Goal: Information Seeking & Learning: Understand process/instructions

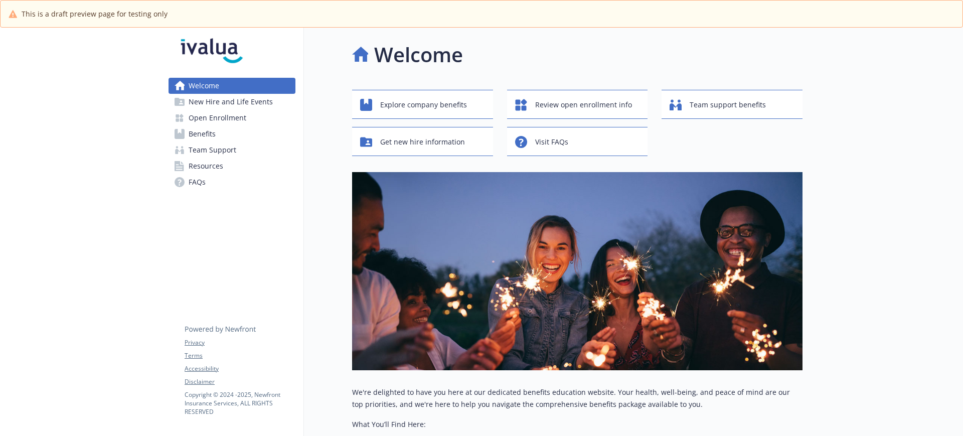
click at [228, 126] on link "Benefits" at bounding box center [232, 134] width 127 height 16
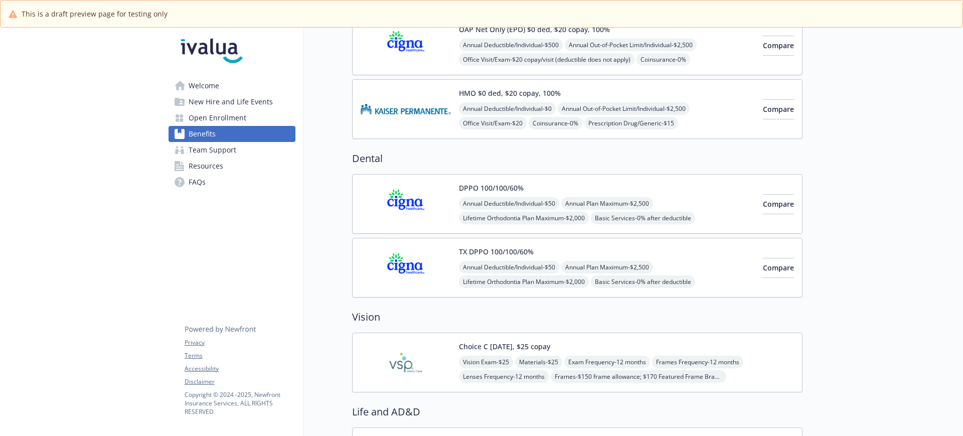
scroll to position [251, 0]
click at [481, 352] on div "Choice C 12/12/12, $25 copay Vision Exam - $25 Materials - $25 Exam Frequency -…" at bounding box center [626, 362] width 335 height 43
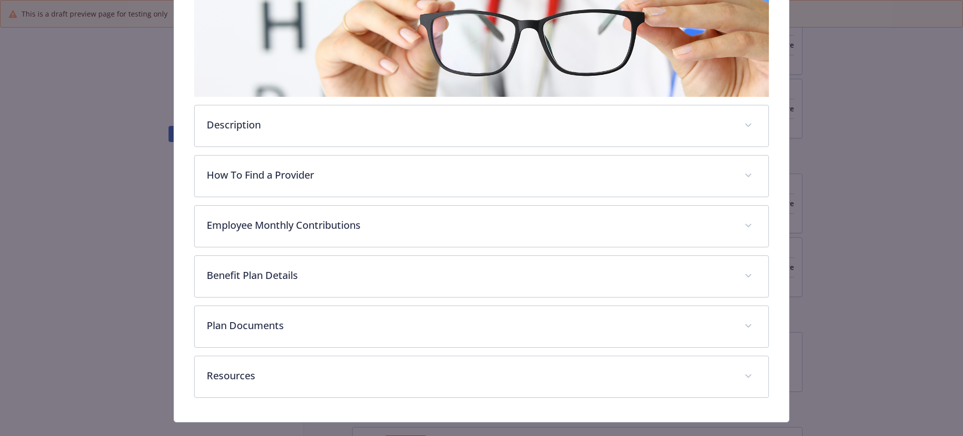
scroll to position [209, 0]
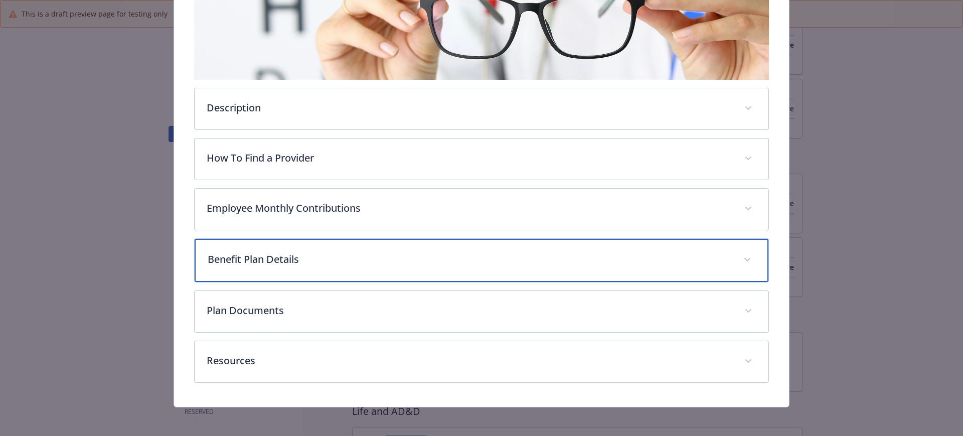
click at [306, 262] on p "Benefit Plan Details" at bounding box center [470, 259] width 524 height 15
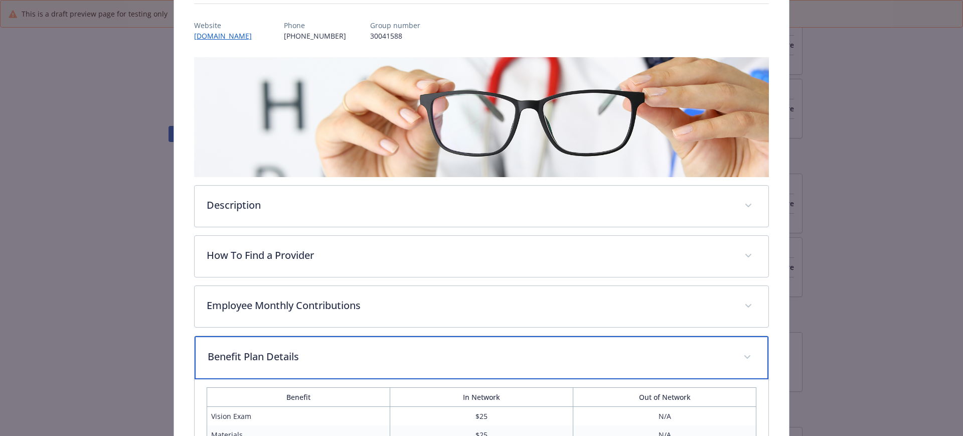
scroll to position [0, 0]
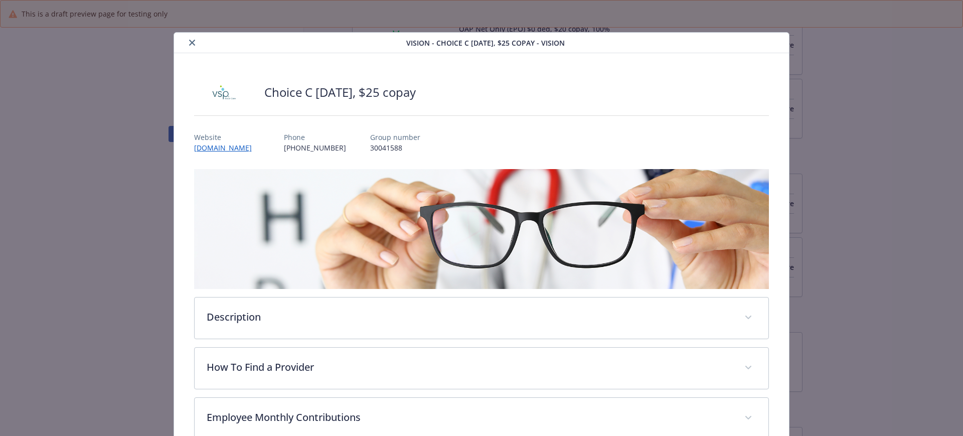
click at [190, 42] on icon "close" at bounding box center [192, 43] width 6 height 6
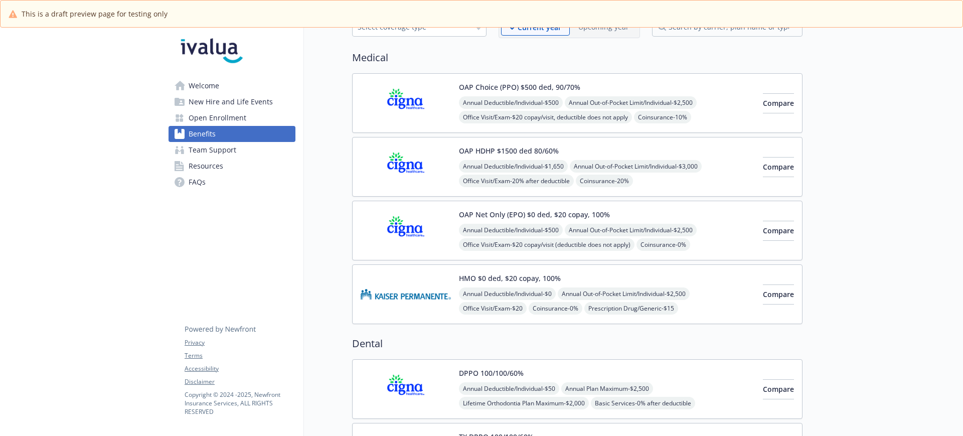
scroll to position [63, 0]
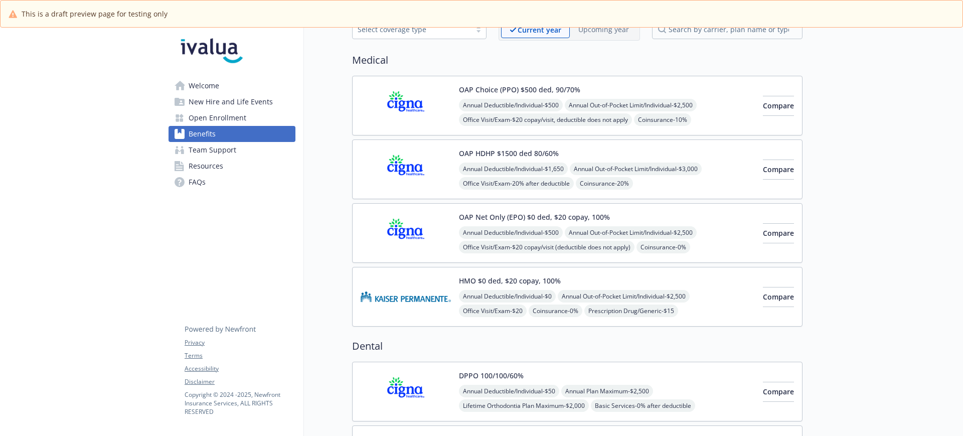
click at [490, 99] on div "Annual Deductible/Individual - $500 Annual Out-of-Pocket Limit/Individual - $2,…" at bounding box center [607, 142] width 296 height 86
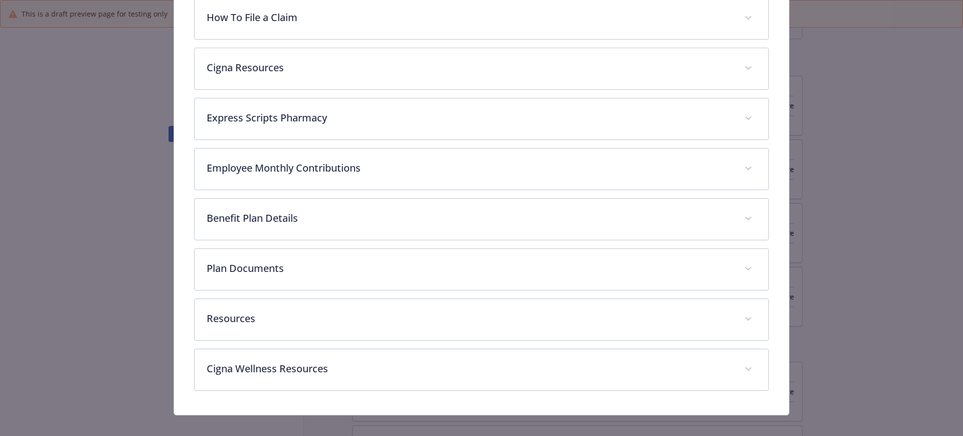
scroll to position [410, 0]
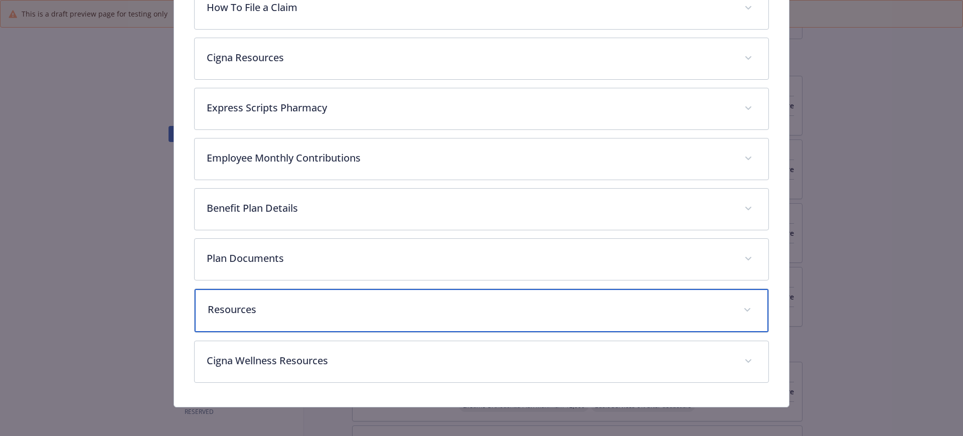
click at [319, 299] on div "Resources" at bounding box center [482, 310] width 575 height 43
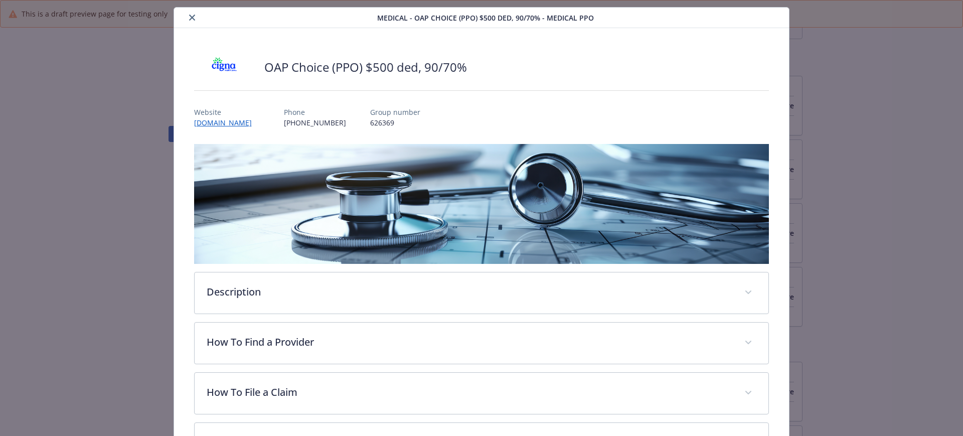
scroll to position [188, 0]
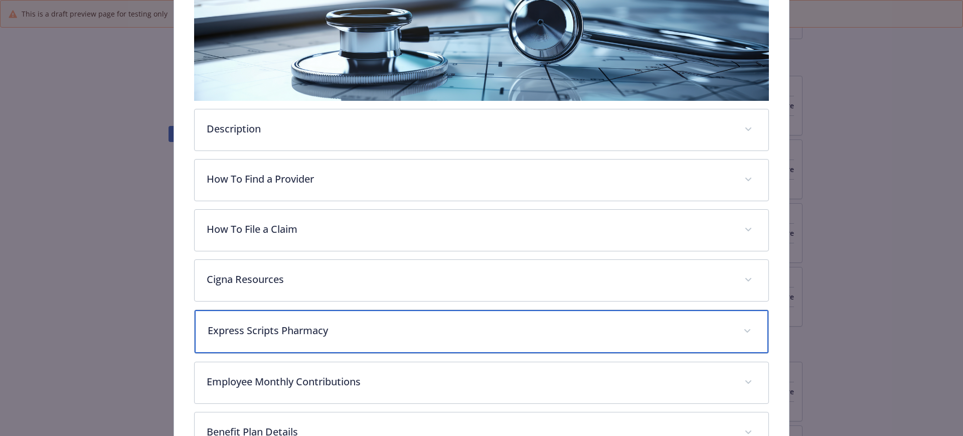
click at [304, 323] on p "Express Scripts Pharmacy" at bounding box center [470, 330] width 524 height 15
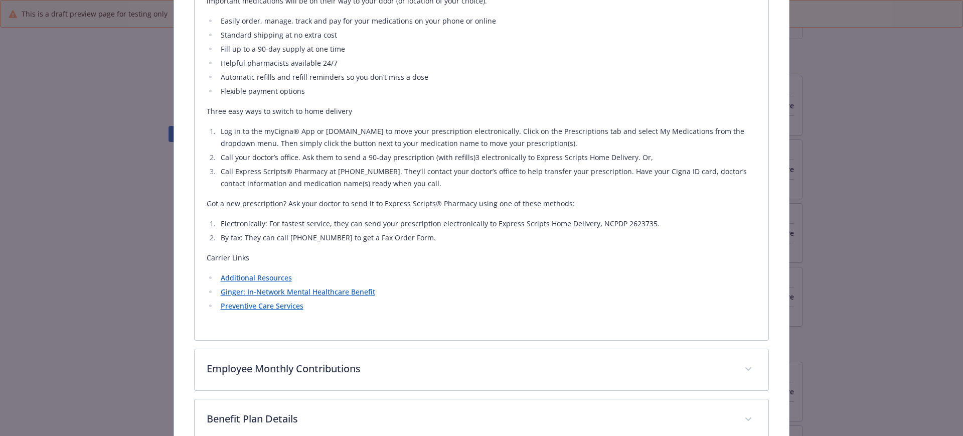
scroll to position [563, 0]
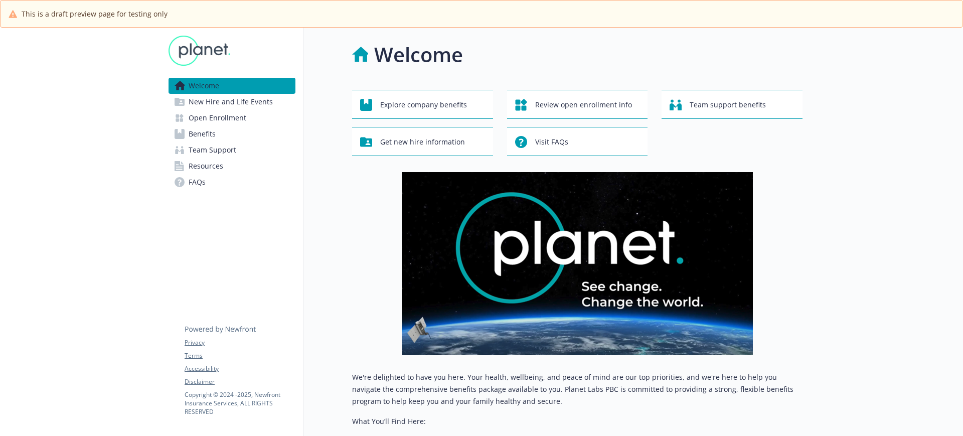
click at [209, 137] on span "Benefits" at bounding box center [202, 134] width 27 height 16
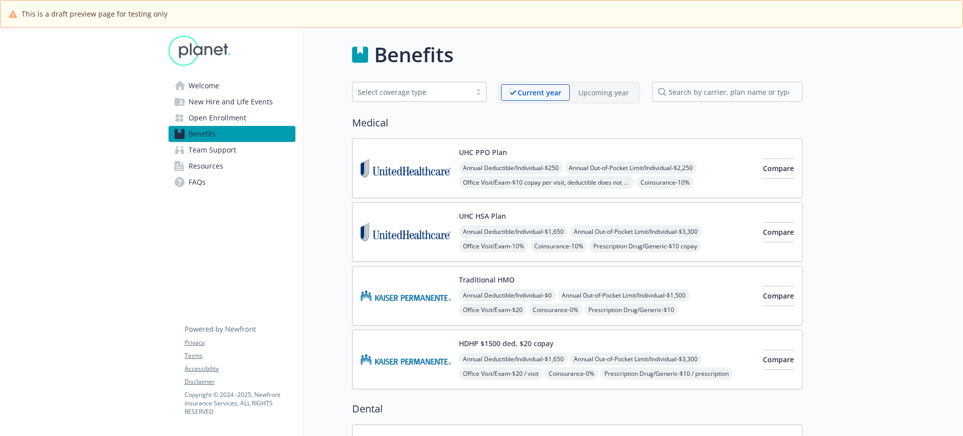
click at [607, 91] on p "Upcoming year" at bounding box center [604, 92] width 51 height 11
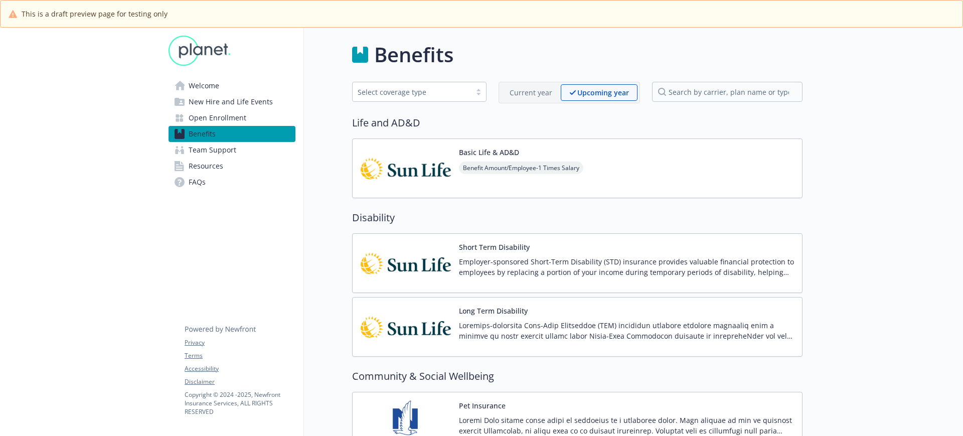
click at [520, 94] on p "Current year" at bounding box center [531, 92] width 43 height 11
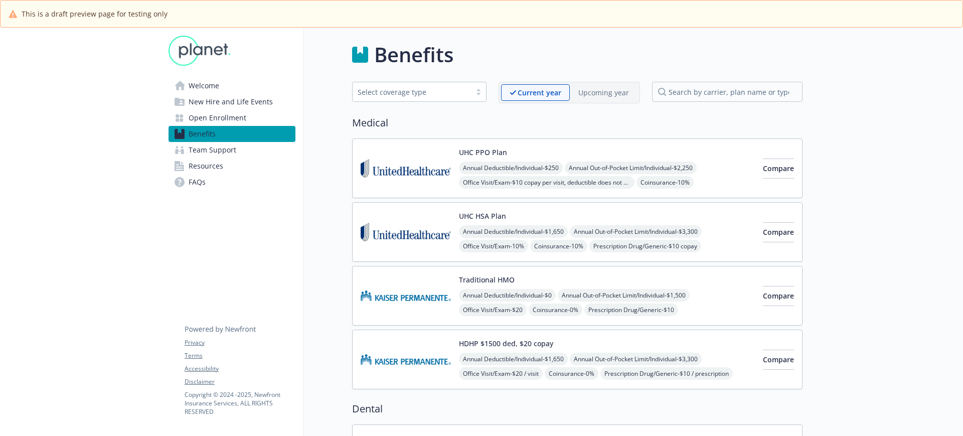
scroll to position [125, 0]
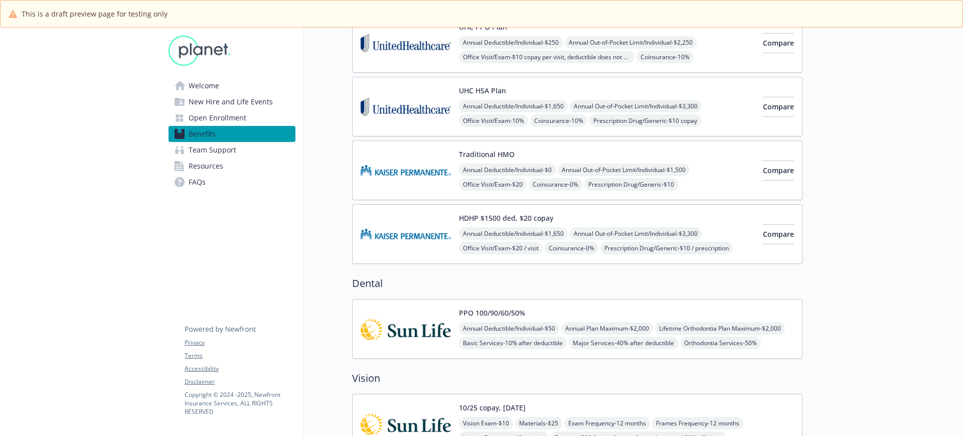
click at [186, 85] on link "Welcome" at bounding box center [232, 86] width 127 height 16
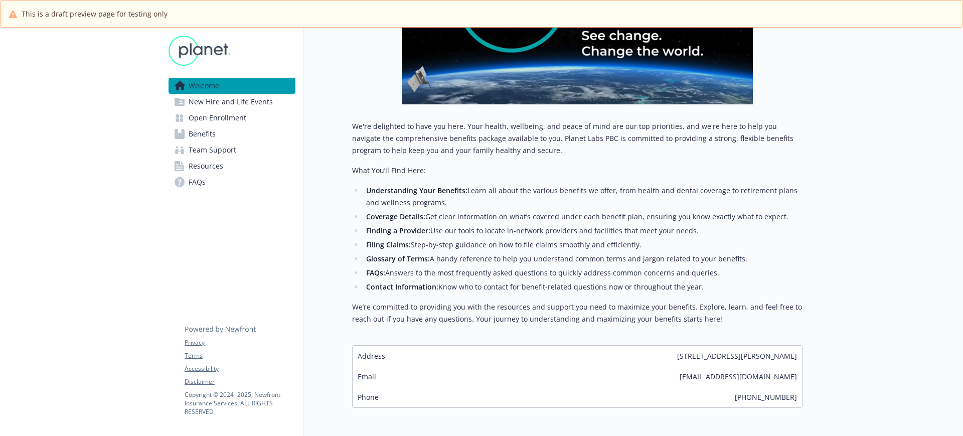
scroll to position [305, 0]
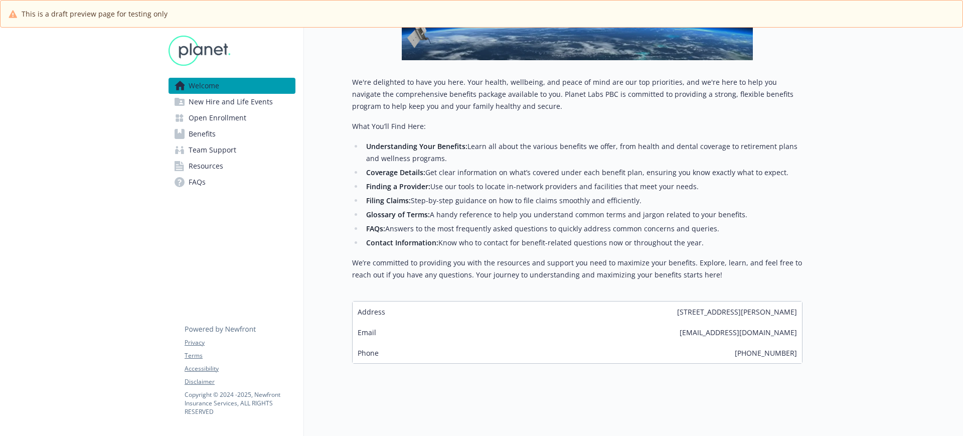
click at [211, 106] on span "New Hire and Life Events" at bounding box center [231, 102] width 84 height 16
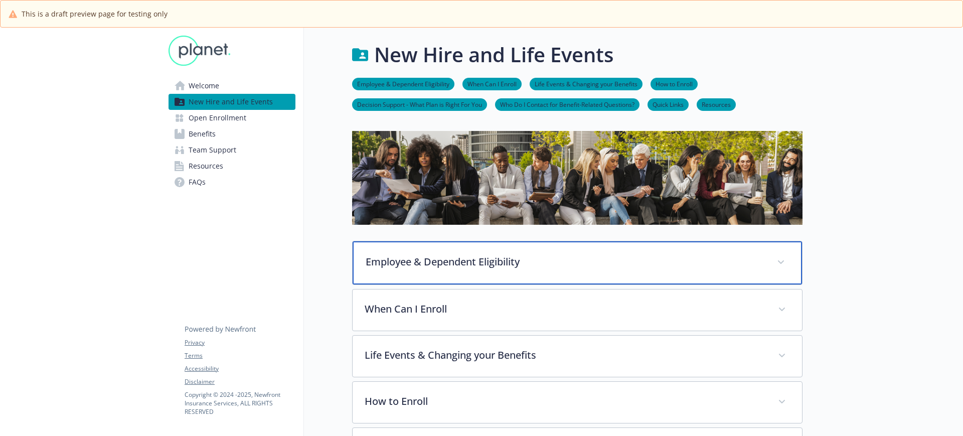
click at [458, 263] on p "Employee & Dependent Eligibility" at bounding box center [565, 261] width 399 height 15
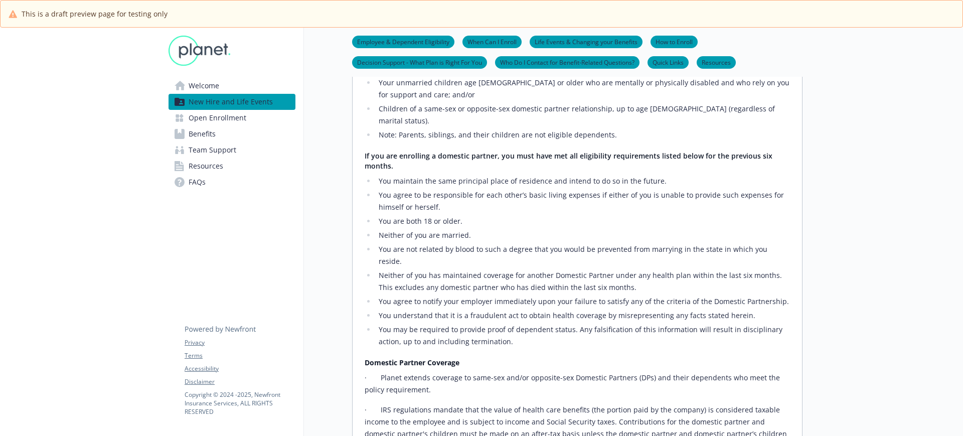
scroll to position [565, 0]
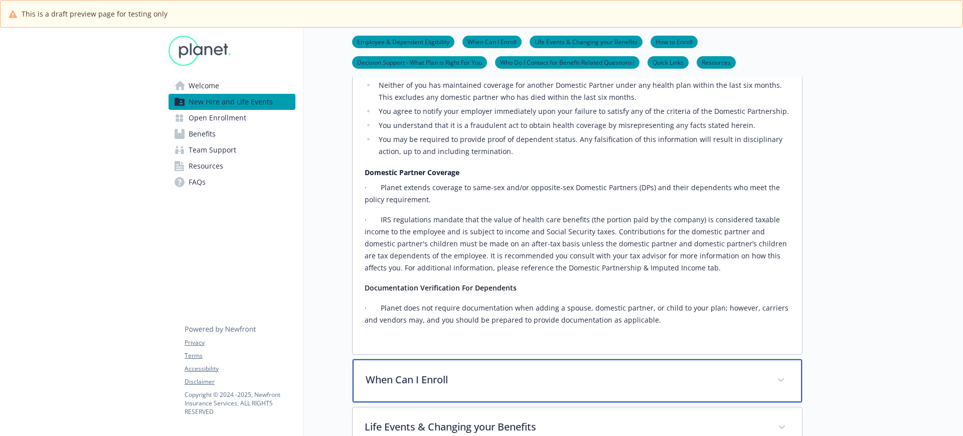
click at [417, 372] on p "When Can I Enroll" at bounding box center [565, 379] width 399 height 15
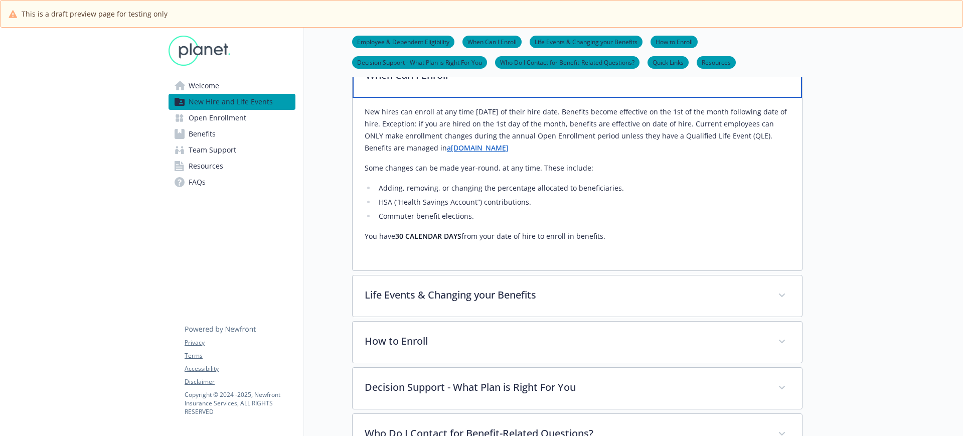
scroll to position [941, 0]
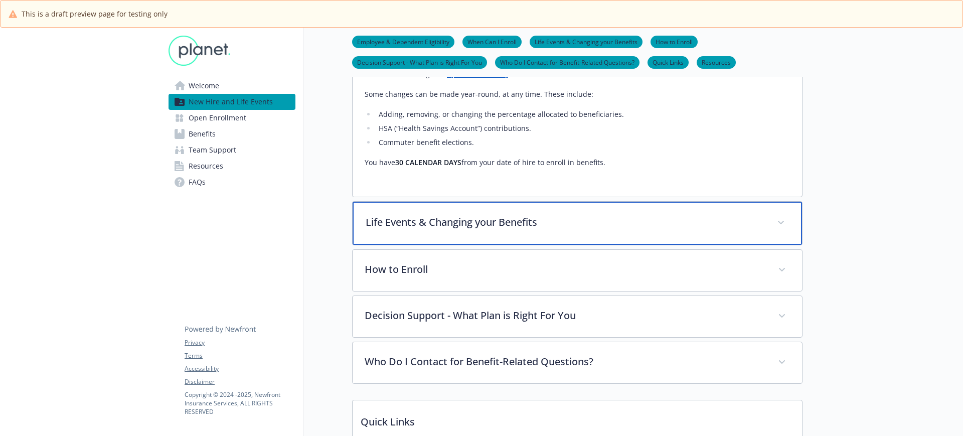
click at [449, 202] on div "Life Events & Changing your Benefits" at bounding box center [578, 223] width 450 height 43
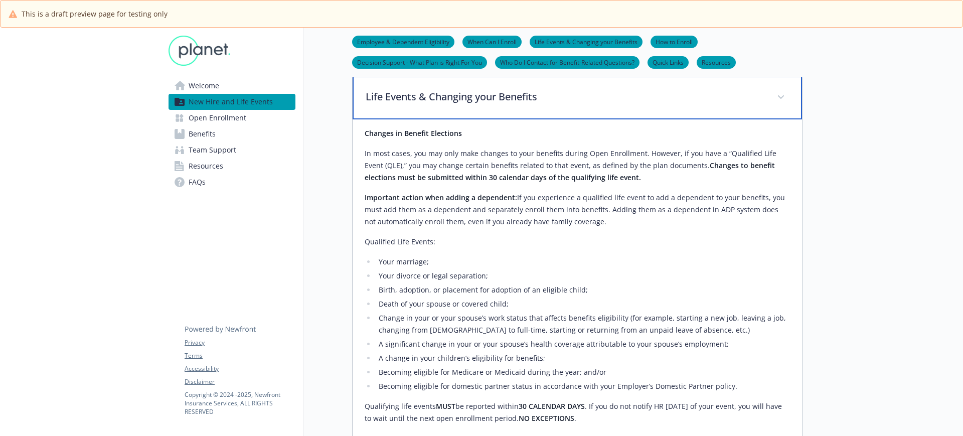
scroll to position [1192, 0]
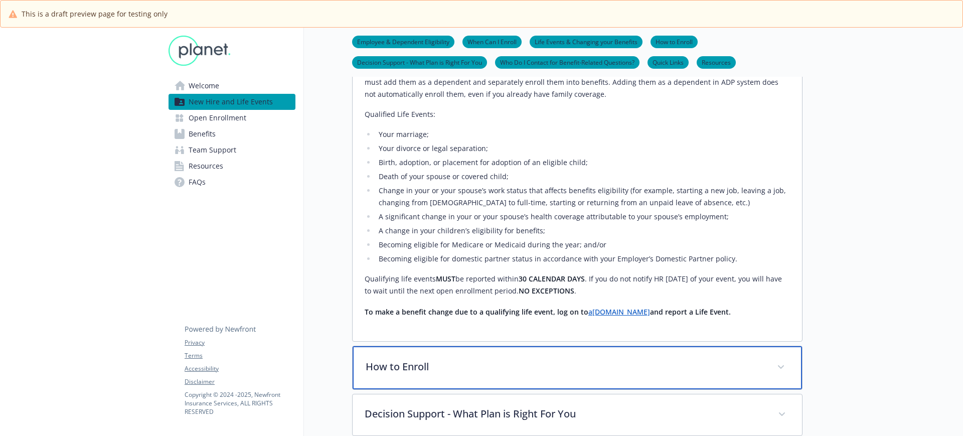
click at [434, 346] on div "How to Enroll" at bounding box center [578, 367] width 450 height 43
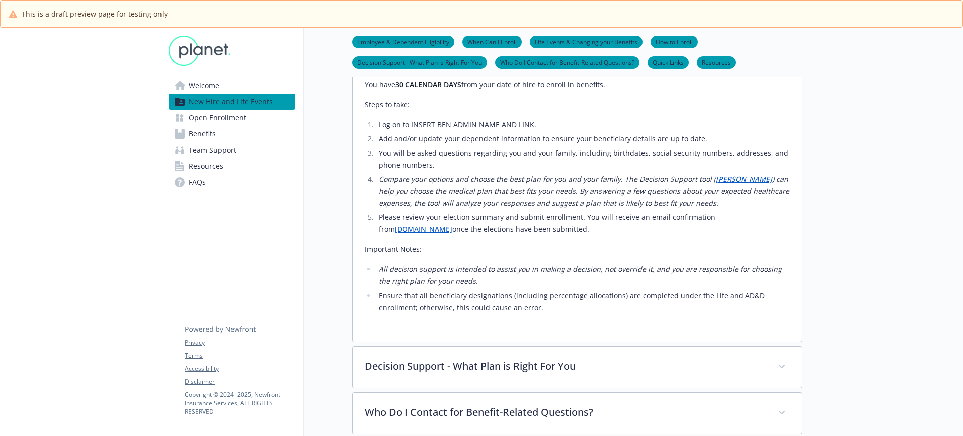
scroll to position [1694, 0]
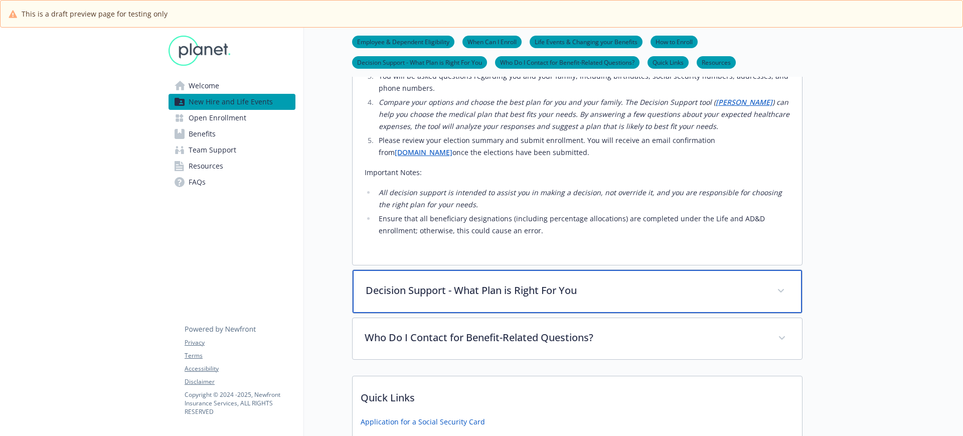
click at [472, 283] on p "Decision Support - What Plan is Right For You" at bounding box center [565, 290] width 399 height 15
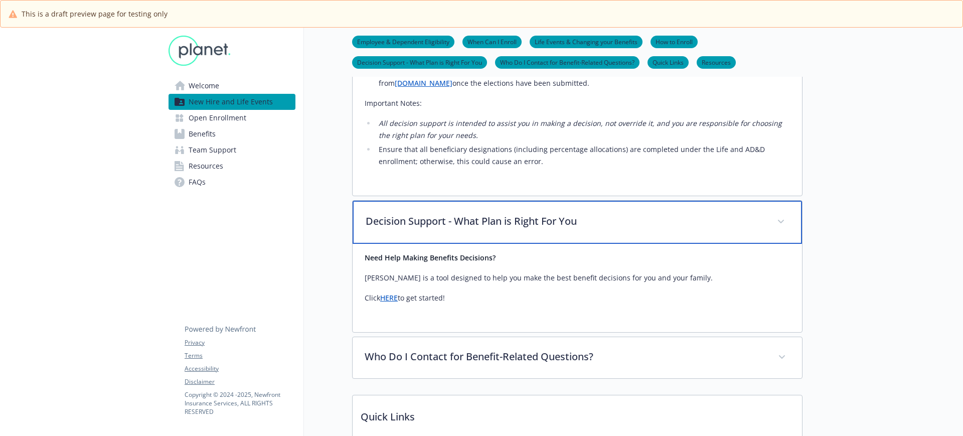
scroll to position [1819, 0]
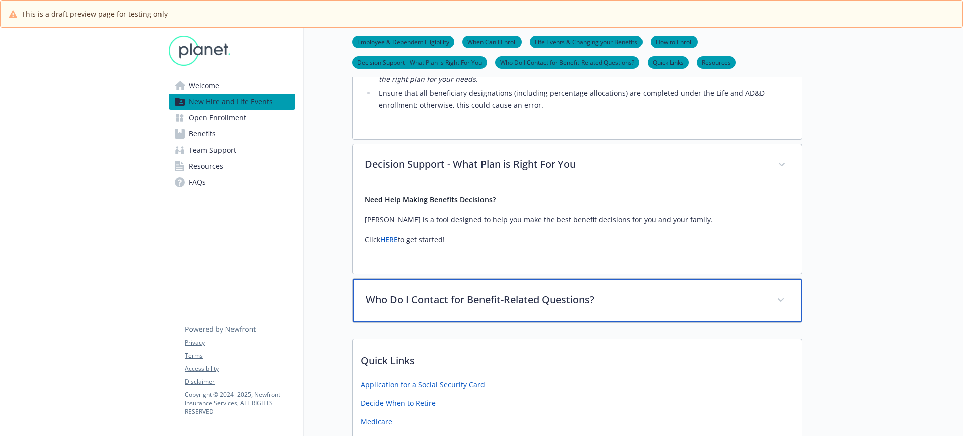
click at [586, 292] on p "Who Do I Contact for Benefit-Related Questions?" at bounding box center [565, 299] width 399 height 15
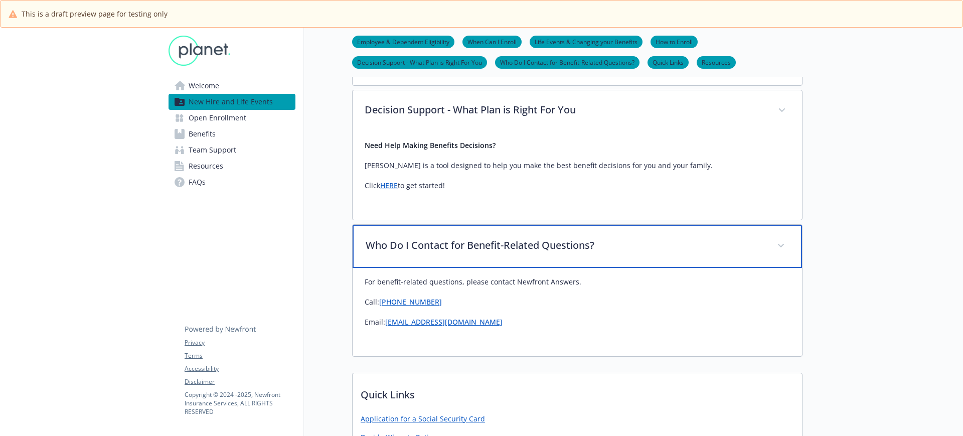
scroll to position [1944, 0]
